Goal: Information Seeking & Learning: Learn about a topic

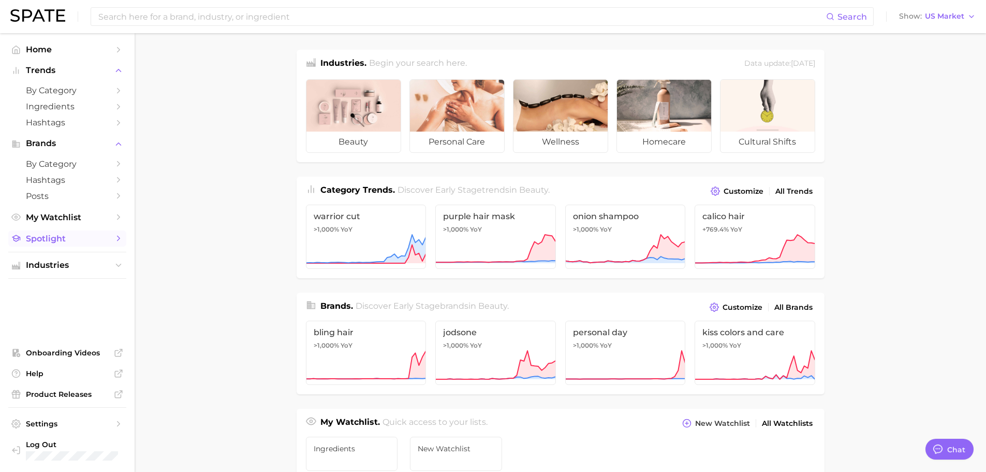
click at [74, 241] on span "Spotlight" at bounding box center [67, 239] width 83 height 10
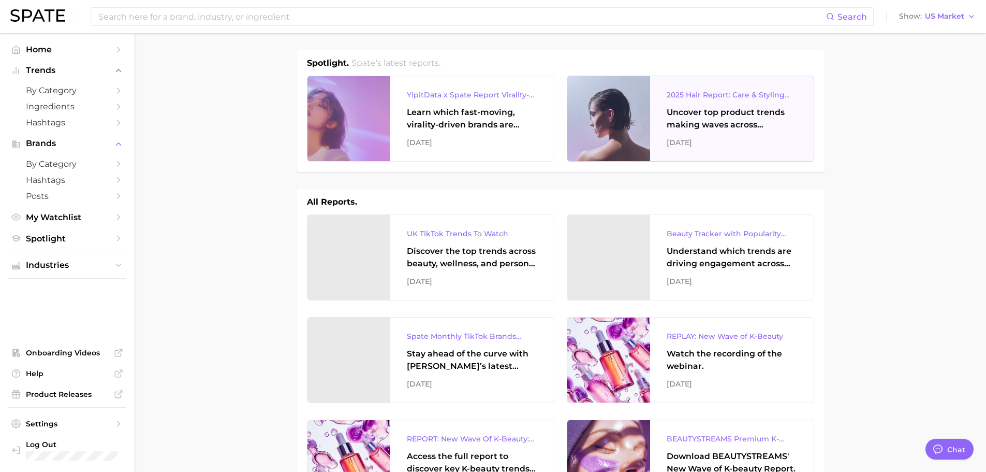
click at [735, 129] on div "Uncover top product trends making waves across platforms — along with key insig…" at bounding box center [732, 118] width 130 height 25
